Goal: Find specific page/section: Find specific page/section

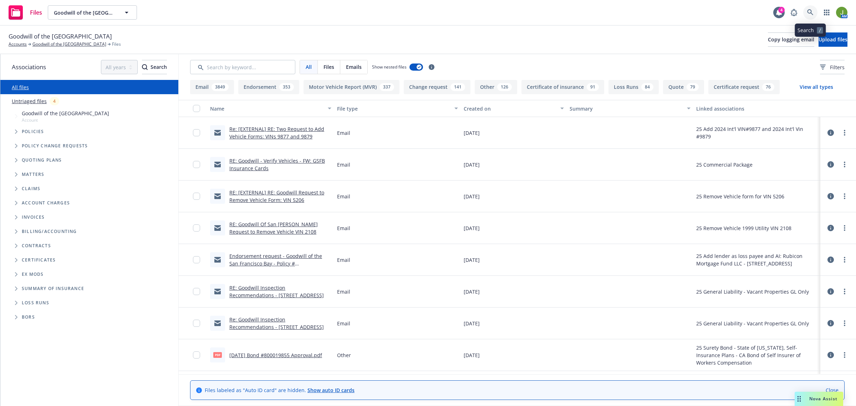
click at [813, 14] on link at bounding box center [810, 12] width 14 height 14
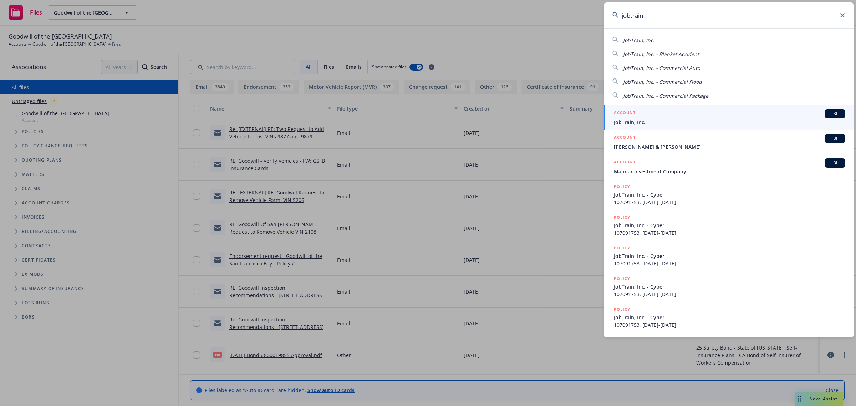
type input "jobtrain"
click at [646, 109] on div "ACCOUNT BI" at bounding box center [729, 113] width 231 height 9
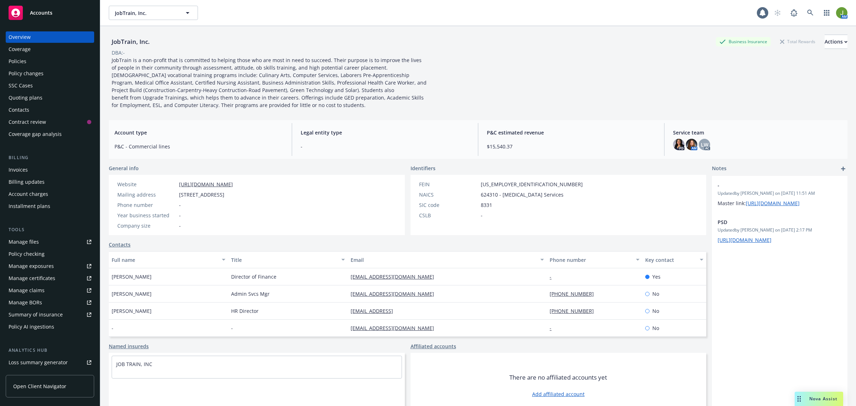
click at [30, 63] on div "Policies" at bounding box center [50, 61] width 83 height 11
